Goal: Task Accomplishment & Management: Manage account settings

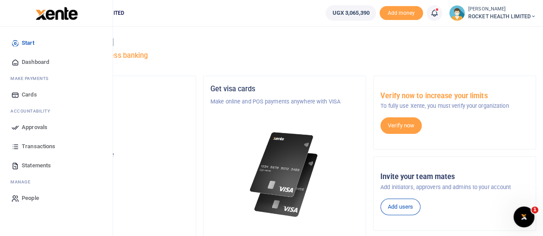
click at [36, 129] on span "Approvals" at bounding box center [35, 127] width 26 height 9
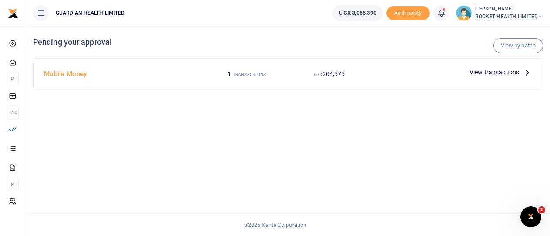
click at [480, 73] on span "View transactions" at bounding box center [494, 72] width 50 height 10
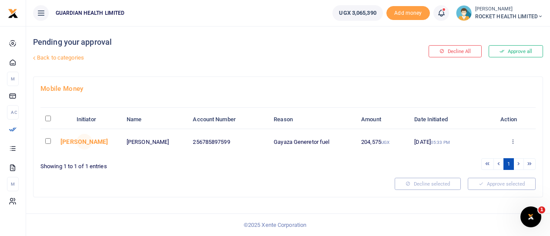
click at [49, 140] on input "checkbox" at bounding box center [48, 141] width 6 height 6
checkbox input "true"
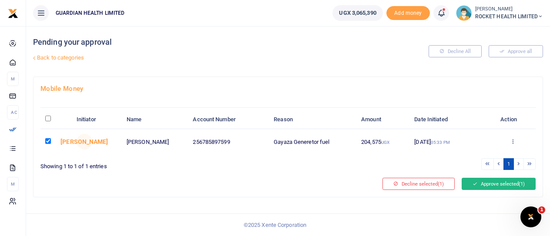
click at [490, 180] on button "Approve selected (1)" at bounding box center [499, 184] width 74 height 12
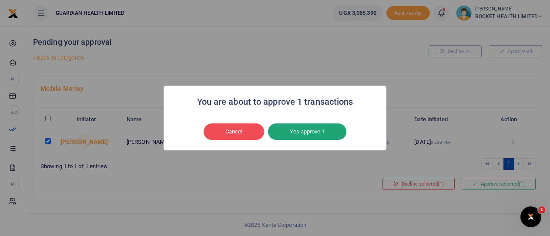
click at [314, 136] on button "Yes approve 1" at bounding box center [307, 132] width 78 height 17
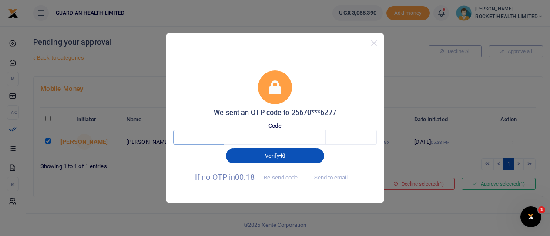
click at [212, 136] on input "text" at bounding box center [198, 137] width 51 height 15
type input "6"
type input "2"
type input "0"
type input "7"
